Goal: Obtain resource: Obtain resource

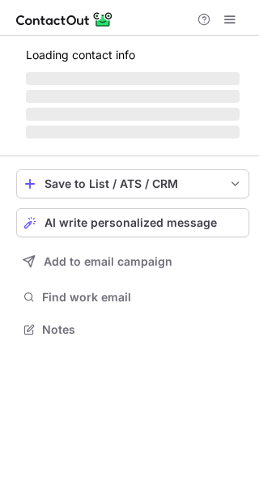
scroll to position [313, 259]
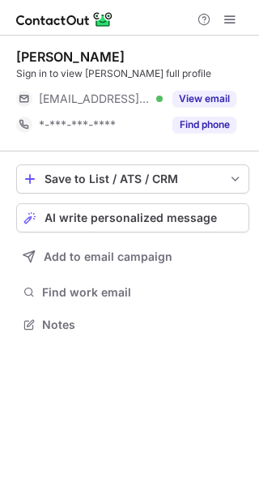
click at [165, 131] on div "Find phone" at bounding box center [200, 125] width 74 height 26
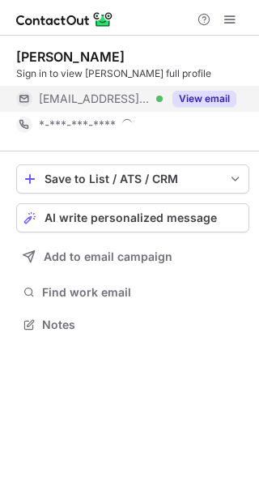
click at [169, 110] on div "View email" at bounding box center [200, 99] width 74 height 26
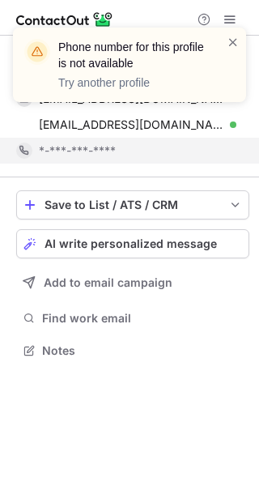
scroll to position [339, 259]
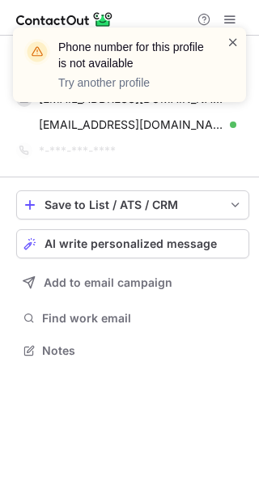
click at [232, 45] on span at bounding box center [233, 42] width 13 height 16
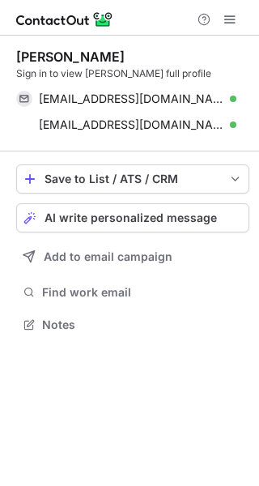
scroll to position [313, 259]
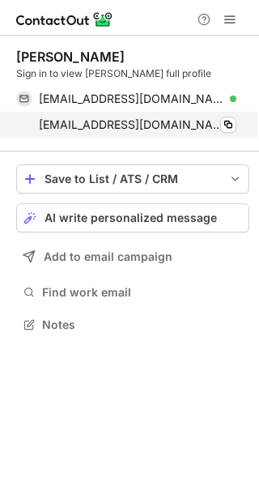
click at [115, 118] on div "Phone number for this profile is not available Try another profile Bergantzel A…" at bounding box center [129, 243] width 259 height 486
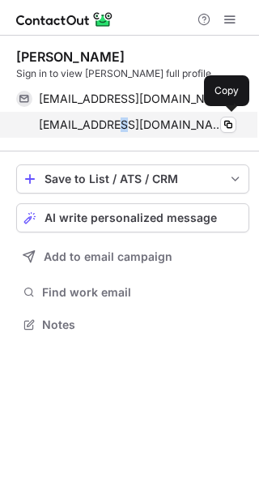
click at [115, 118] on span "bandrea@rccl.com" at bounding box center [131, 124] width 185 height 15
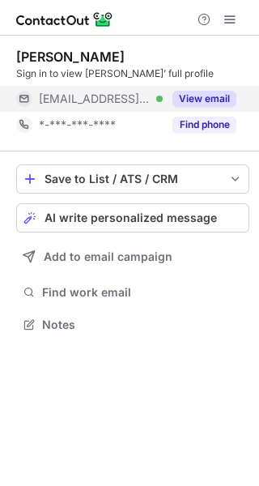
scroll to position [313, 259]
click at [163, 106] on div "View email" at bounding box center [200, 99] width 74 height 26
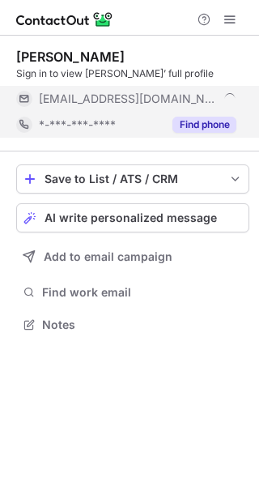
click at [178, 132] on button "Find phone" at bounding box center [204, 125] width 64 height 16
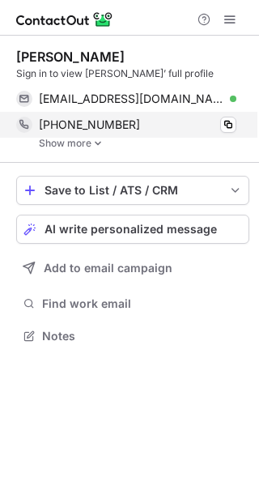
scroll to position [325, 259]
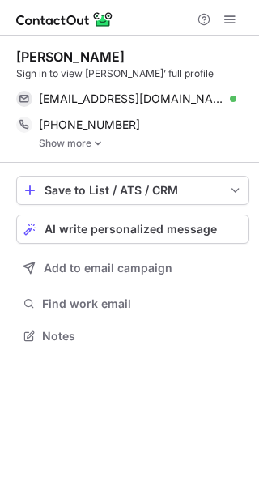
click at [96, 147] on img at bounding box center [98, 143] width 10 height 11
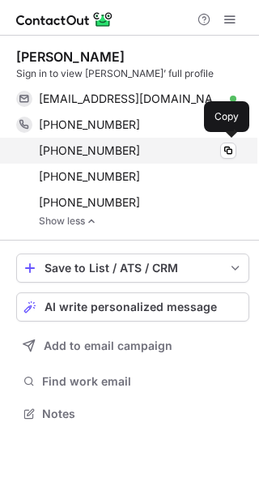
scroll to position [402, 259]
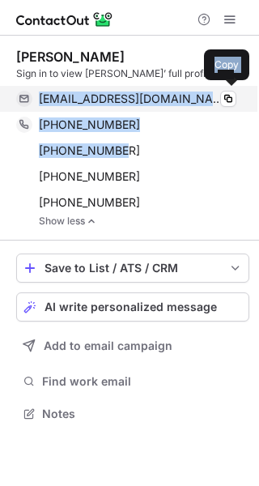
drag, startPoint x: 121, startPoint y: 146, endPoint x: 36, endPoint y: 99, distance: 96.4
click at [36, 99] on div "Adams Roy Sign in to view Adams’ full profile rwadams@oneok.com Verified Copy +…" at bounding box center [132, 138] width 233 height 178
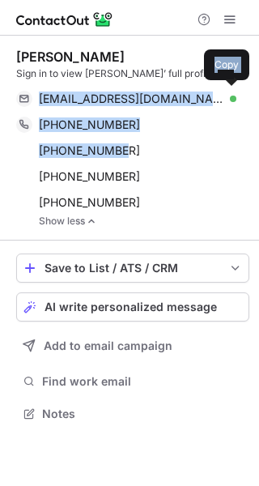
copy div "rwadams@oneok.com Verified Copy +17138709269 Copy +19185887860"
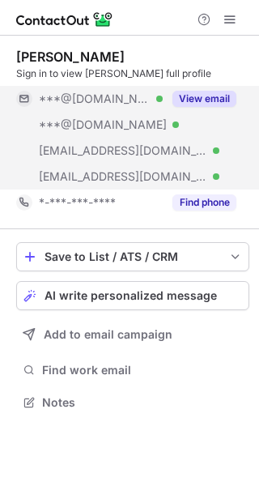
scroll to position [391, 259]
drag, startPoint x: 81, startPoint y: 110, endPoint x: 91, endPoint y: 155, distance: 45.6
click at [81, 111] on div "***@hotmail.com Verified" at bounding box center [89, 99] width 147 height 26
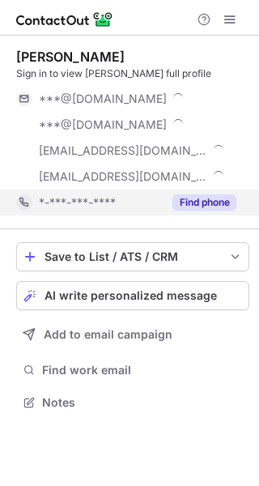
click at [100, 191] on div "*-***-***-****" at bounding box center [89, 202] width 147 height 26
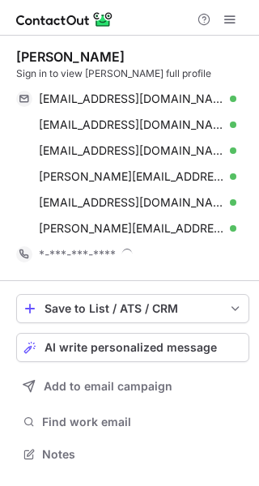
scroll to position [454, 248]
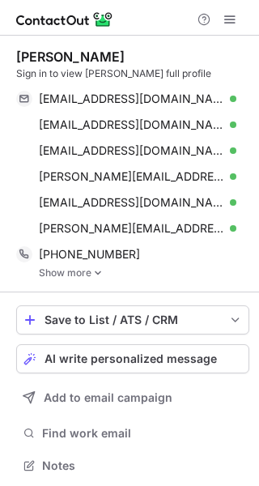
click at [100, 271] on img at bounding box center [98, 272] width 10 height 11
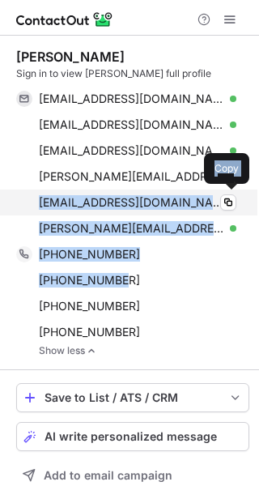
drag, startPoint x: 117, startPoint y: 273, endPoint x: 31, endPoint y: 207, distance: 109.2
click at [31, 207] on div "Ryan Bauer Sign in to view Ryan’s full profile bsunthank@hotmail.com Verified C…" at bounding box center [132, 203] width 233 height 308
copy div "bauerfamily@enter.net Verified Copy ryan_bauer@vanguard.com Verified Copy +1484…"
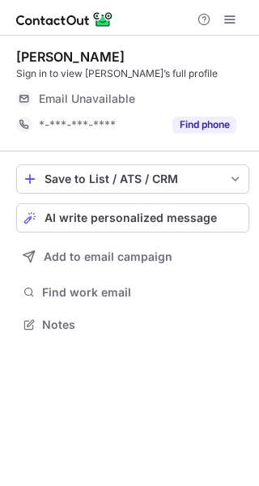
scroll to position [313, 259]
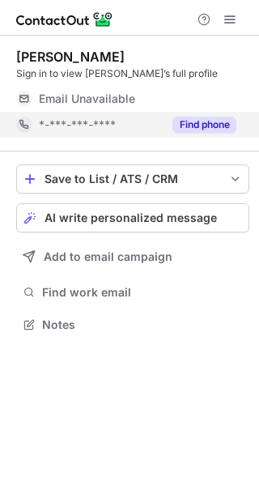
click at [205, 129] on button "Find phone" at bounding box center [204, 125] width 64 height 16
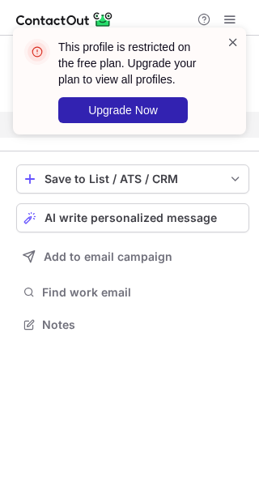
click at [230, 40] on span at bounding box center [233, 42] width 13 height 16
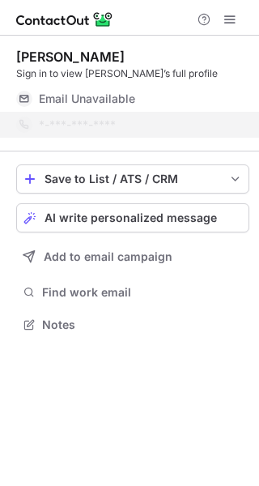
click at [229, 22] on div "This profile is restricted on the free plan. Upgrade your plan to view all prof…" at bounding box center [129, 87] width 259 height 152
click at [229, 22] on div "This profile is restricted on the free plan. Upgrade your plan to view all prof…" at bounding box center [129, 27] width 259 height 32
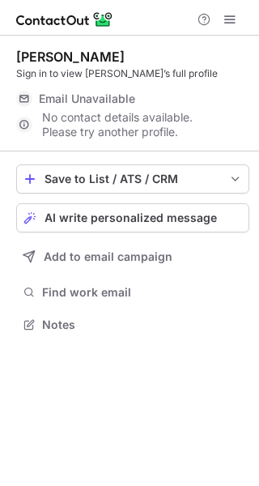
click at [229, 22] on span at bounding box center [230, 19] width 13 height 13
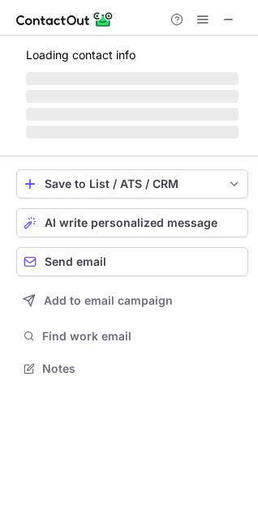
scroll to position [378, 258]
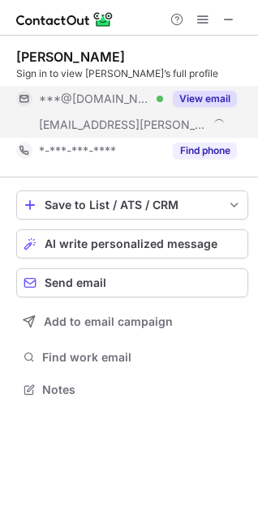
click at [187, 139] on div "Find phone" at bounding box center [200, 151] width 74 height 26
click at [181, 103] on button "View email" at bounding box center [204, 99] width 64 height 16
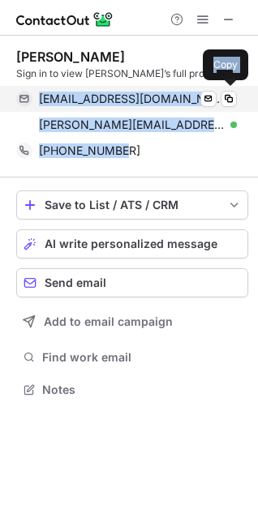
drag, startPoint x: 127, startPoint y: 157, endPoint x: 36, endPoint y: 98, distance: 108.9
click at [36, 98] on div "Zack Steele Sign in to view Zack’s full profile zacksteele@gmail.com Verified S…" at bounding box center [132, 106] width 232 height 115
copy div "zacksteele@gmail.com Verified Send email Copy zack.steele@schwab.com Verified S…"
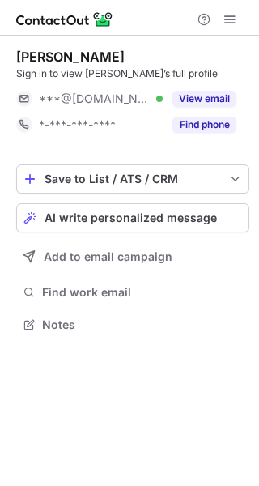
scroll to position [313, 259]
click at [162, 107] on div "***@gmail.com Verified" at bounding box center [89, 99] width 147 height 26
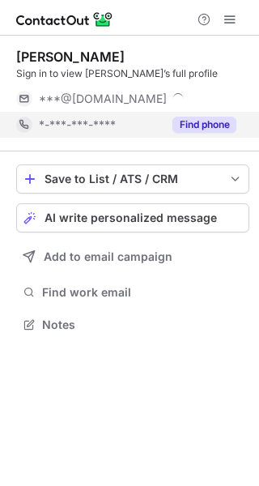
click at [168, 121] on div "Find phone" at bounding box center [200, 125] width 74 height 26
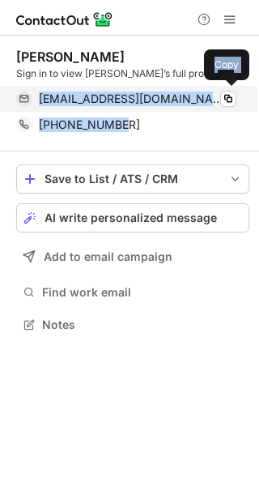
drag, startPoint x: 135, startPoint y: 125, endPoint x: 39, endPoint y: 100, distance: 99.4
click at [39, 100] on div "Camille Zweber Sign in to view Camille’s full profile camilleaanderson@gmail.co…" at bounding box center [132, 93] width 233 height 89
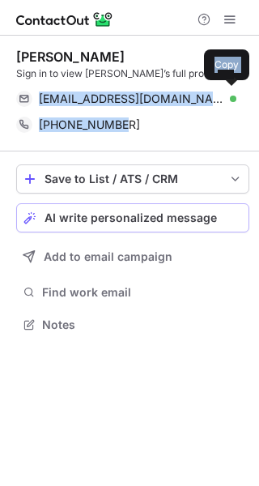
copy div "camilleaanderson@gmail.com Verified Copy +16513039758"
